Goal: Transaction & Acquisition: Book appointment/travel/reservation

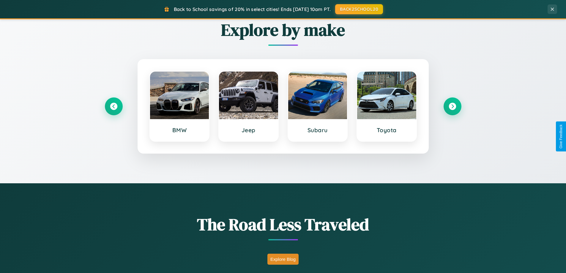
scroll to position [408, 0]
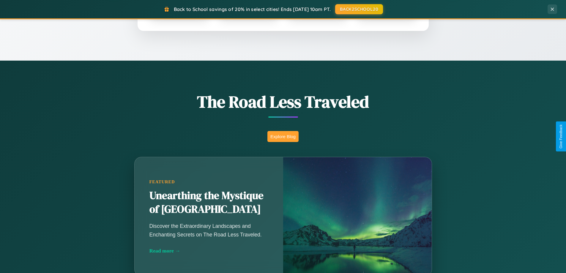
click at [283, 136] on button "Explore Blog" at bounding box center [282, 136] width 31 height 11
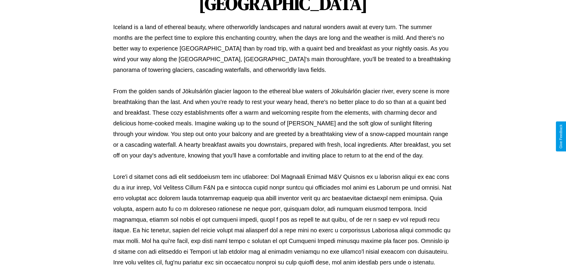
scroll to position [192, 0]
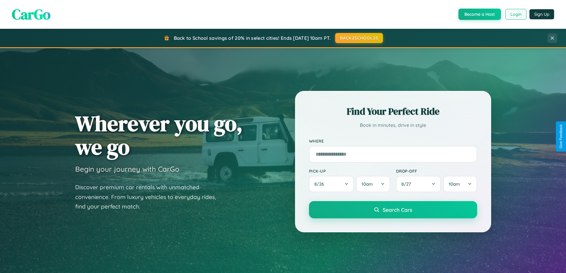
click at [515, 14] on button "Login" at bounding box center [515, 14] width 21 height 11
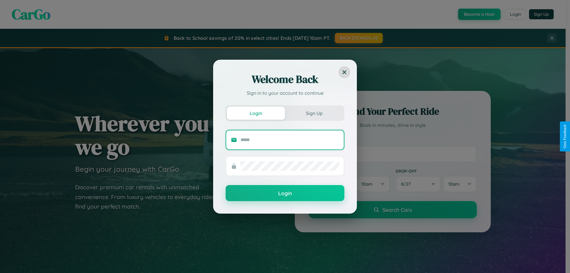
click at [290, 140] on input "text" at bounding box center [289, 139] width 99 height 9
type input "**********"
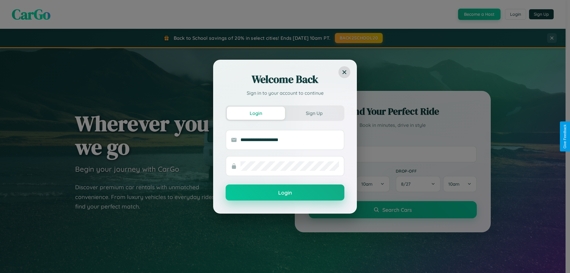
click at [285, 193] on button "Login" at bounding box center [285, 192] width 119 height 16
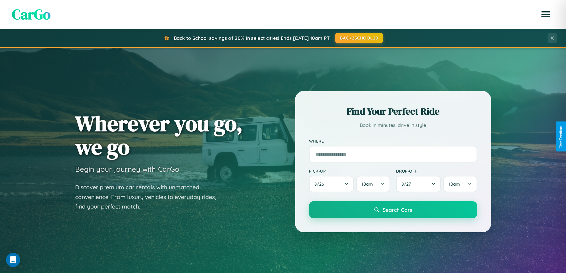
scroll to position [18, 0]
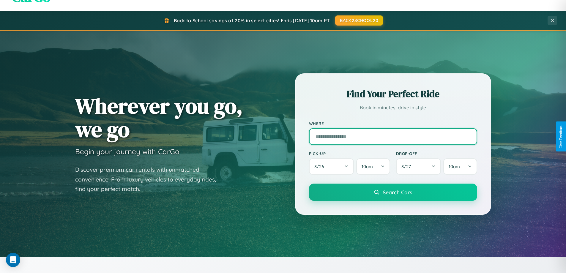
click at [392, 136] on input "text" at bounding box center [393, 136] width 168 height 17
type input "**********"
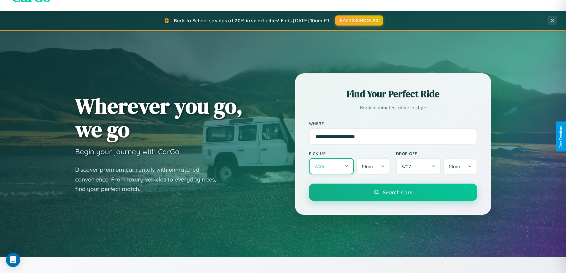
click at [331, 166] on button "8 / 26" at bounding box center [331, 166] width 45 height 16
select select "*"
select select "****"
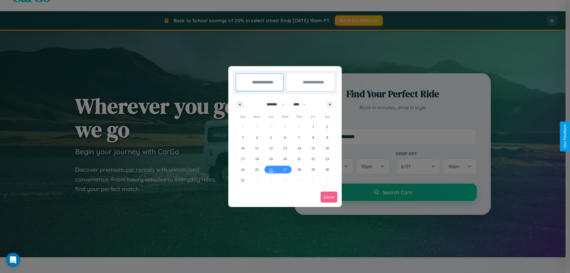
drag, startPoint x: 273, startPoint y: 104, endPoint x: 285, endPoint y: 119, distance: 19.0
click at [273, 104] on select "******* ******** ***** ***** *** **** **** ****** ********* ******* ******** **…" at bounding box center [274, 104] width 25 height 10
select select "*"
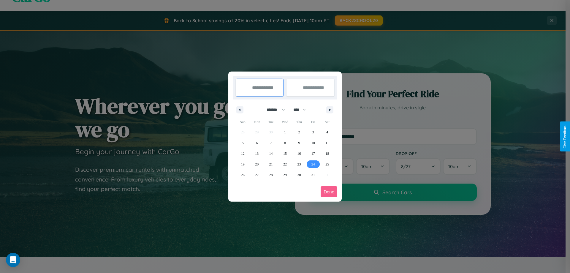
click at [313, 164] on span "24" at bounding box center [313, 164] width 4 height 11
type input "**********"
click at [330, 110] on icon "button" at bounding box center [331, 110] width 3 height 2
select select "**"
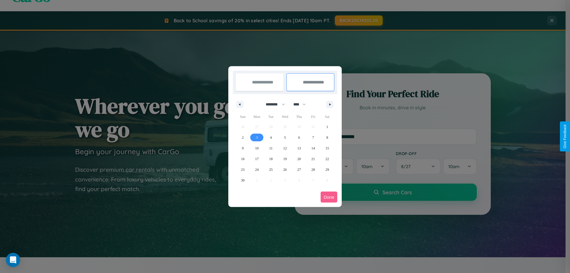
click at [257, 137] on span "3" at bounding box center [257, 137] width 2 height 11
type input "**********"
select select "*"
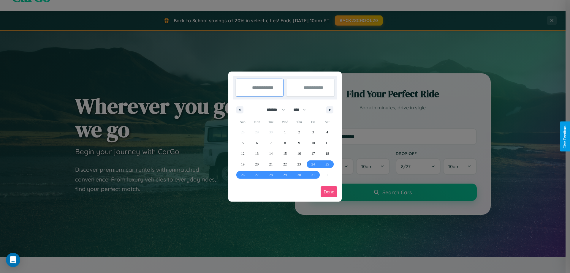
click at [329, 191] on button "Done" at bounding box center [329, 191] width 17 height 11
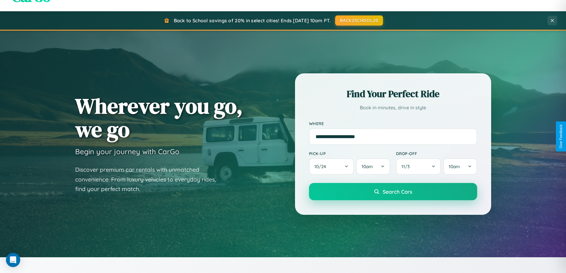
click at [392, 191] on span "Search Cars" at bounding box center [396, 191] width 29 height 7
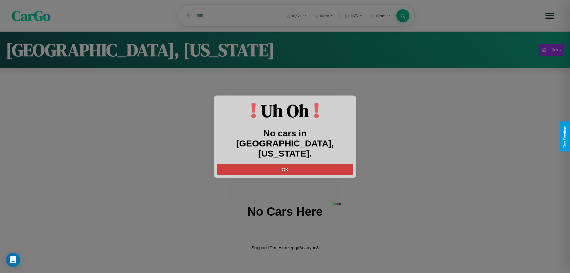
click at [285, 164] on button "OK" at bounding box center [285, 169] width 137 height 11
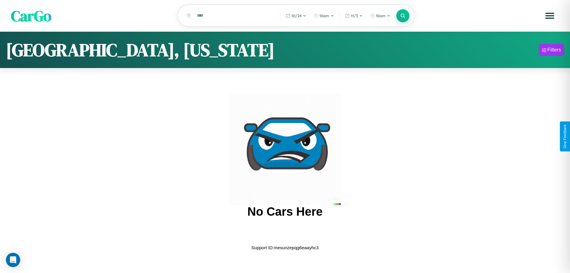
click at [31, 16] on span "CarGo" at bounding box center [31, 15] width 40 height 20
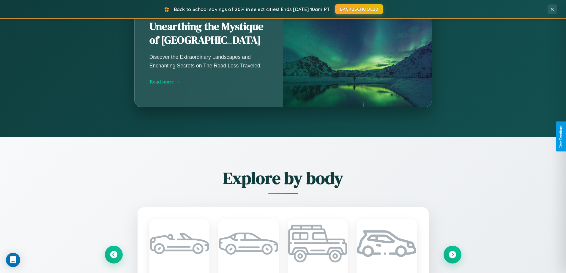
scroll to position [696, 0]
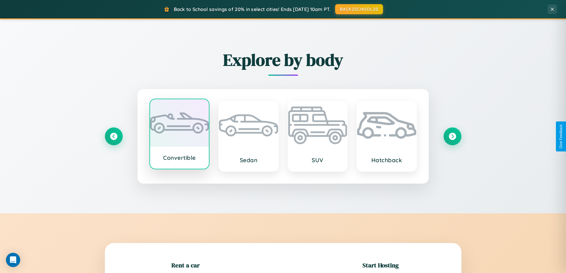
click at [179, 134] on div at bounding box center [179, 122] width 59 height 47
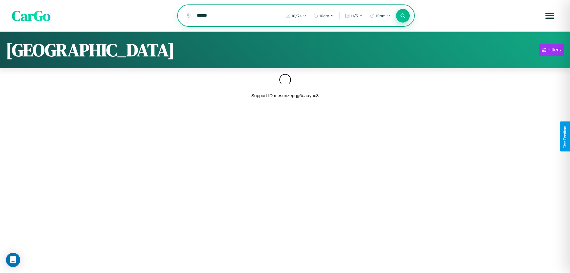
click at [403, 16] on icon at bounding box center [403, 16] width 6 height 6
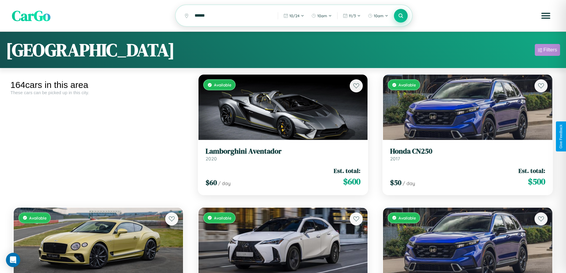
click at [547, 51] on div "Filters" at bounding box center [550, 50] width 14 height 6
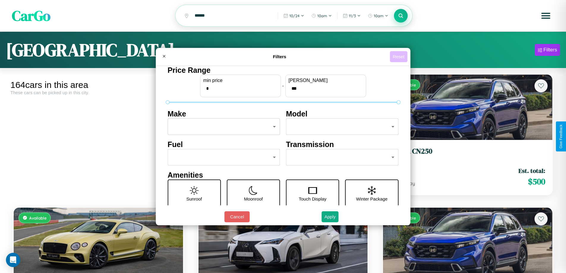
click at [399, 56] on button "Reset" at bounding box center [398, 56] width 18 height 11
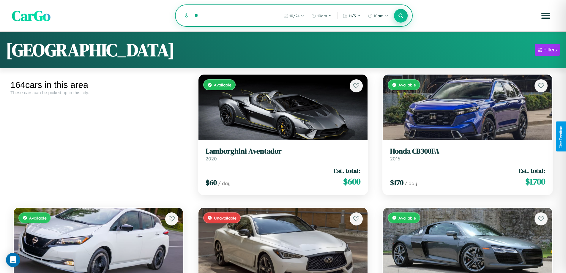
type input "*"
type input "**********"
click at [400, 16] on icon at bounding box center [401, 16] width 6 height 6
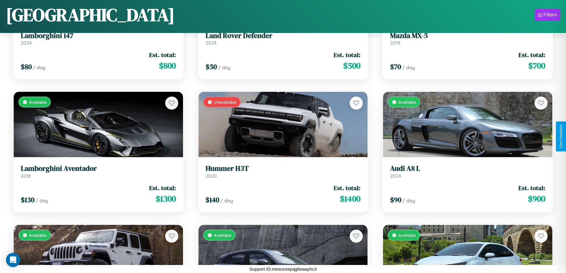
scroll to position [1147, 0]
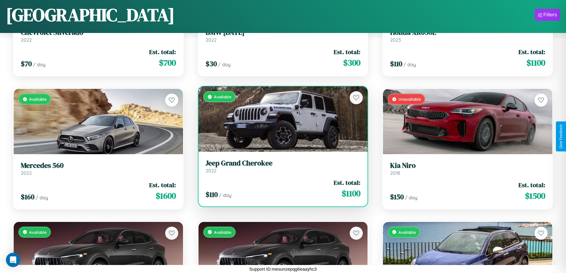
click at [280, 166] on h3 "Jeep Grand Cherokee" at bounding box center [282, 163] width 155 height 9
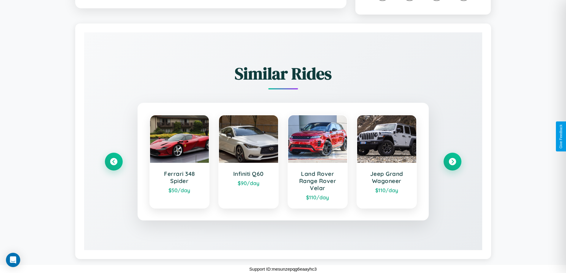
scroll to position [348, 0]
click at [113, 161] on icon at bounding box center [114, 162] width 8 height 8
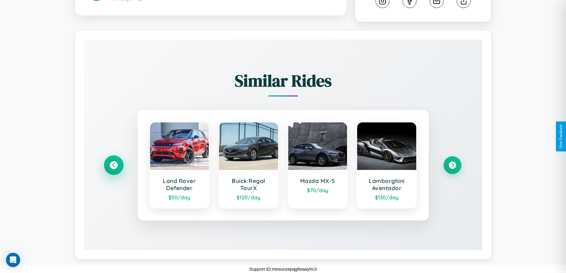
scroll to position [341, 0]
click at [452, 165] on icon at bounding box center [452, 165] width 8 height 8
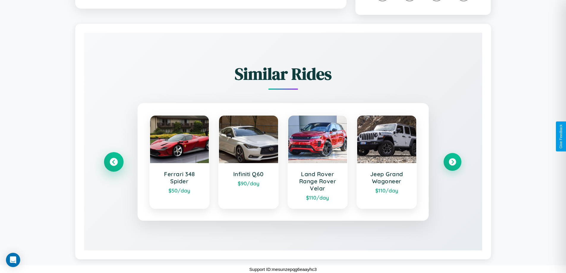
click at [113, 166] on icon at bounding box center [114, 162] width 8 height 8
